Goal: Navigation & Orientation: Go to known website

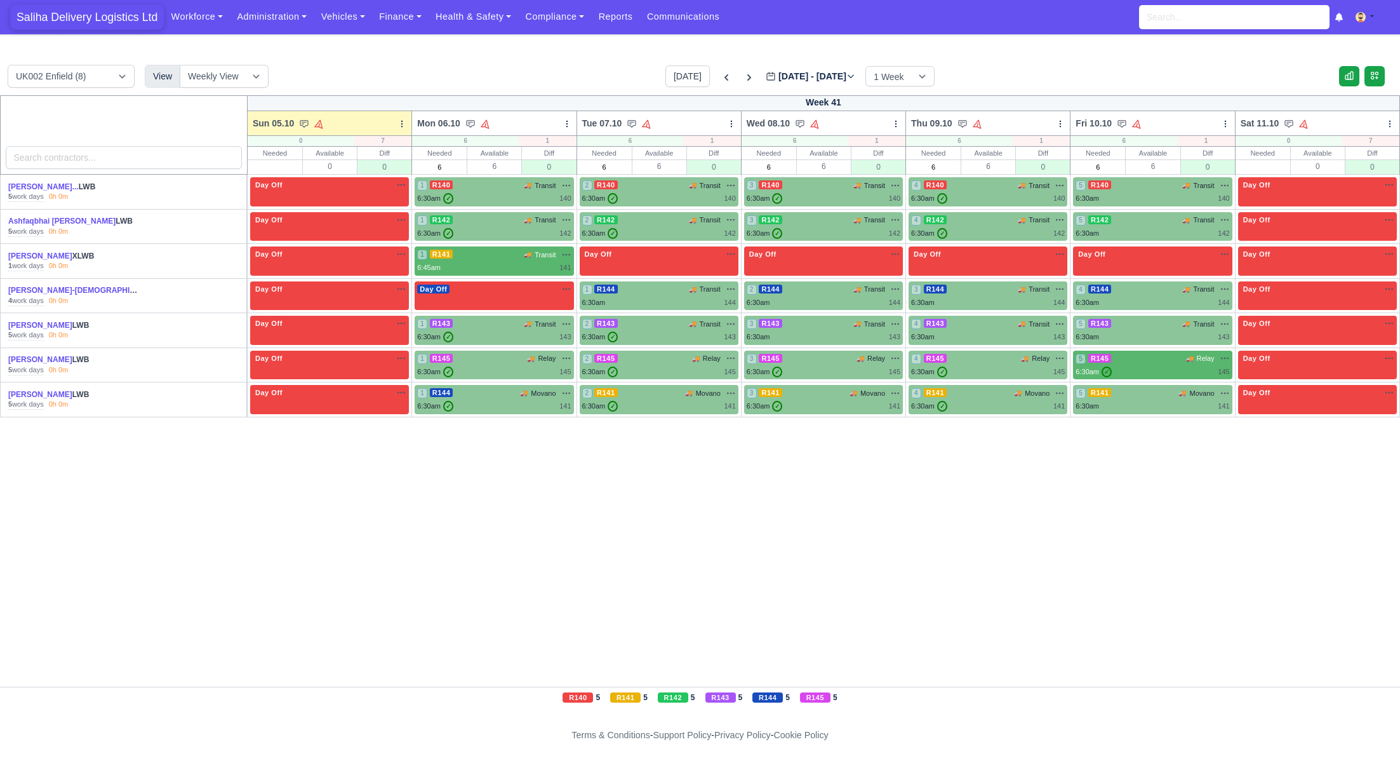
drag, startPoint x: 137, startPoint y: 20, endPoint x: 154, endPoint y: 18, distance: 16.6
click at [137, 20] on span "Saliha Delivery Logistics Ltd" at bounding box center [87, 16] width 154 height 25
click at [78, 17] on span "Saliha Delivery Logistics Ltd" at bounding box center [87, 16] width 154 height 25
click at [79, 22] on span "Saliha Delivery Logistics Ltd" at bounding box center [87, 16] width 154 height 25
